Goal: Information Seeking & Learning: Learn about a topic

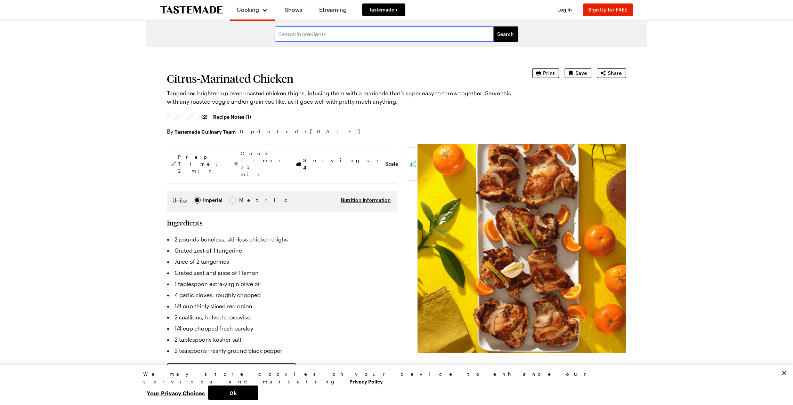
click at [347, 37] on input "text" at bounding box center [384, 33] width 218 height 15
paste input "Pollo alla Valdostana"
type input "Pollo alla Valdostana"
click at [493, 26] on button "Search" at bounding box center [505, 33] width 25 height 15
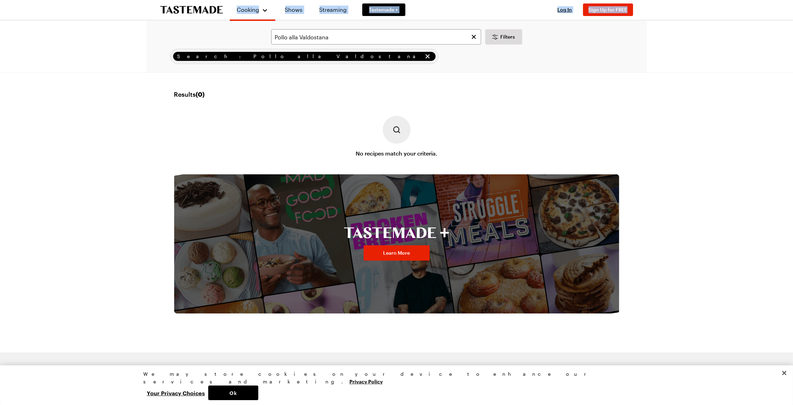
click at [232, 29] on div "Cooking Shows Streaming Tastemade + Log In Sign Up Log In Sign Up for FREE Poll…" at bounding box center [396, 239] width 500 height 479
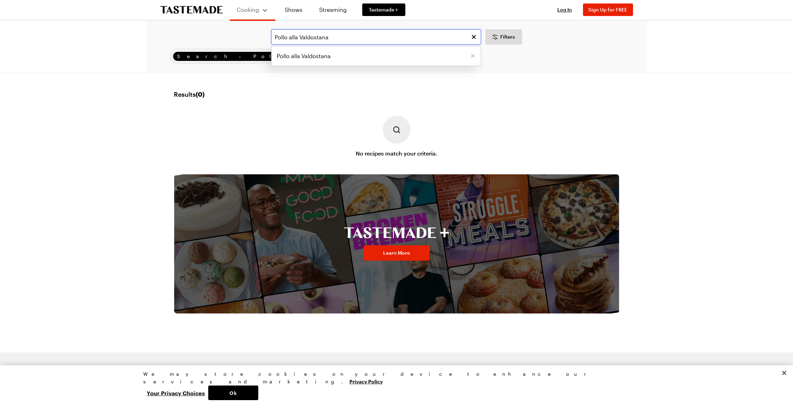
drag, startPoint x: 301, startPoint y: 39, endPoint x: 243, endPoint y: 19, distance: 61.7
click at [246, 22] on div "Pollo alla Valdostana Pollo alla Valdostana Filters Search: Pollo alla Valdosta…" at bounding box center [396, 46] width 500 height 51
click at [302, 43] on input "chicken Valdostana" at bounding box center [376, 36] width 210 height 15
type input "chicken Valdostana"
